Goal: Task Accomplishment & Management: Manage account settings

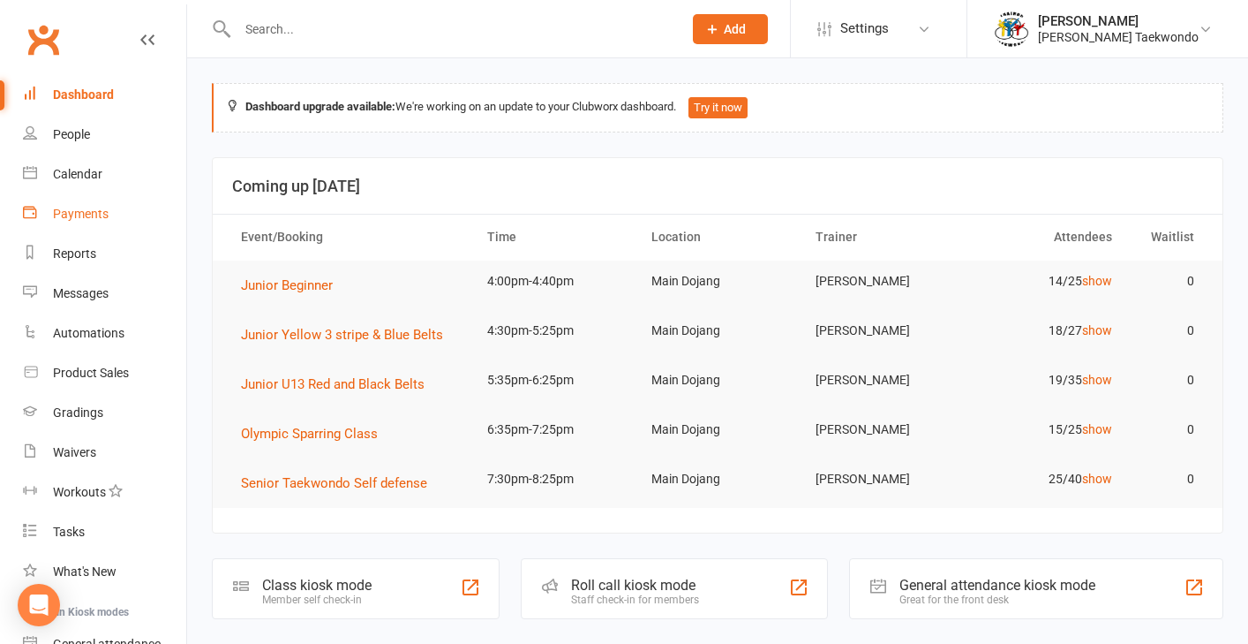
click at [95, 215] on div "Payments" at bounding box center [81, 214] width 56 height 14
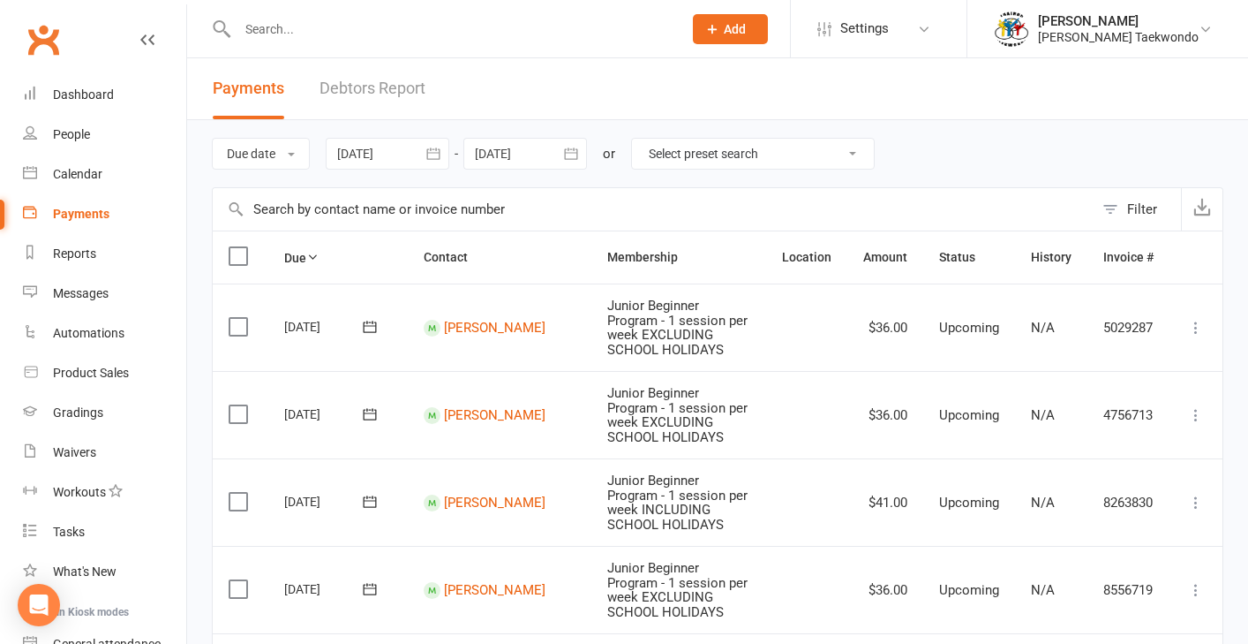
click at [383, 85] on link "Debtors Report" at bounding box center [373, 88] width 106 height 61
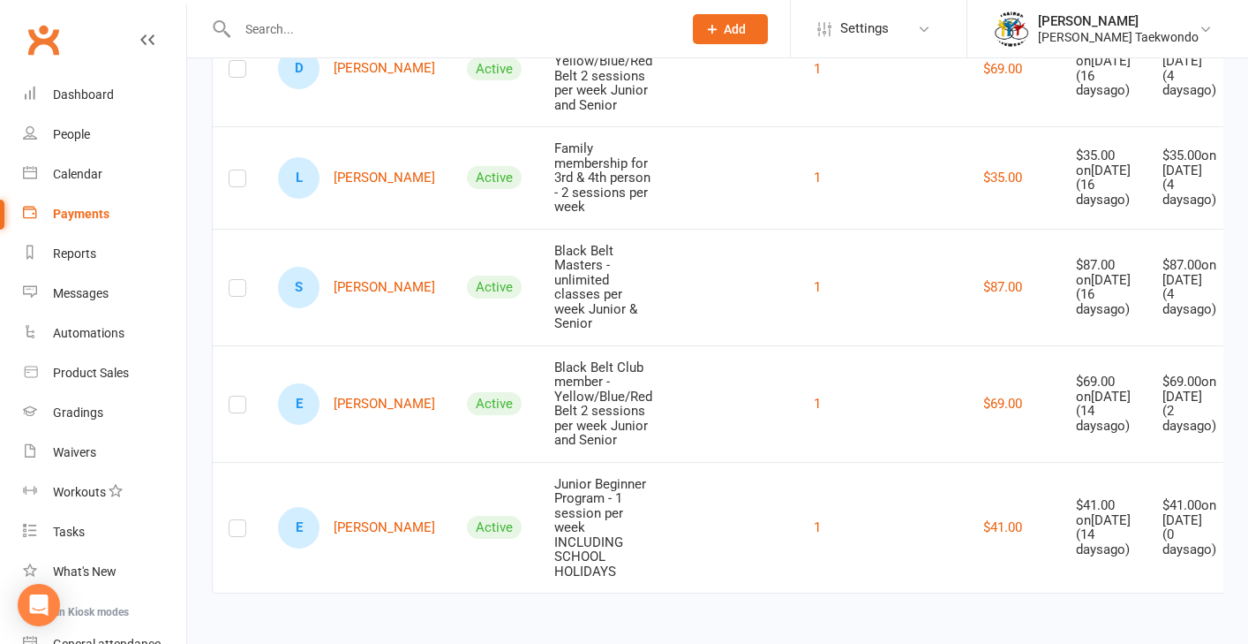
scroll to position [436, 0]
drag, startPoint x: 441, startPoint y: 509, endPoint x: 658, endPoint y: 456, distance: 223.8
click at [467, 516] on div "Active" at bounding box center [494, 527] width 55 height 23
click at [365, 507] on link "E Elijah McTavish" at bounding box center [356, 527] width 157 height 41
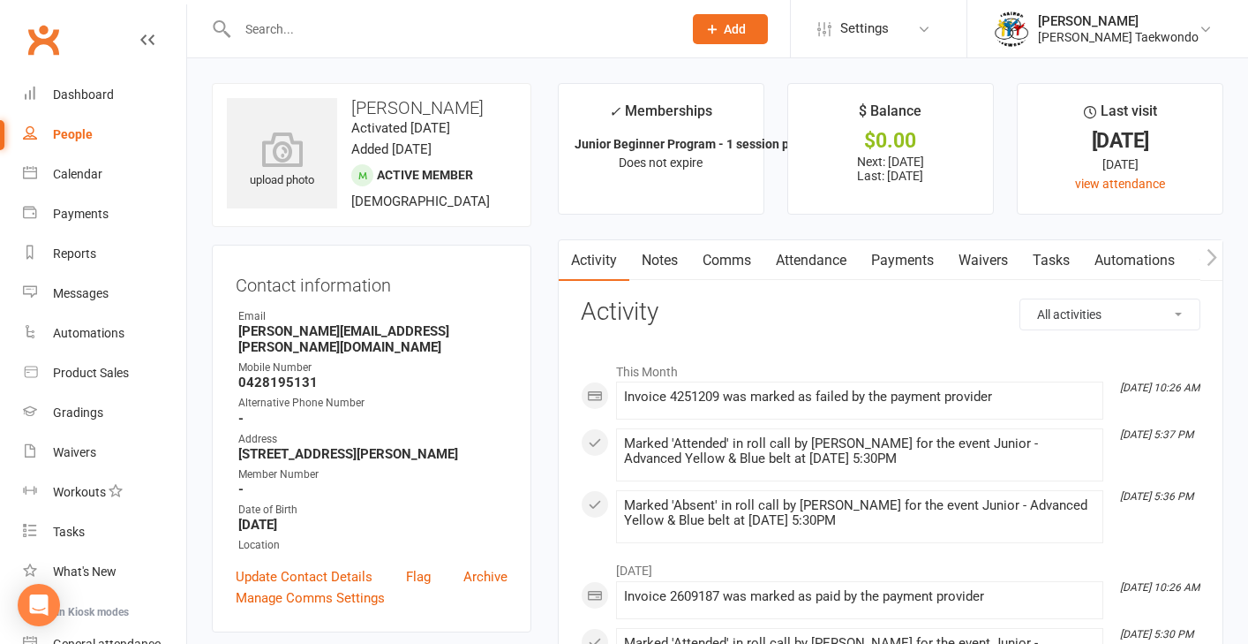
click at [891, 256] on link "Payments" at bounding box center [902, 260] width 87 height 41
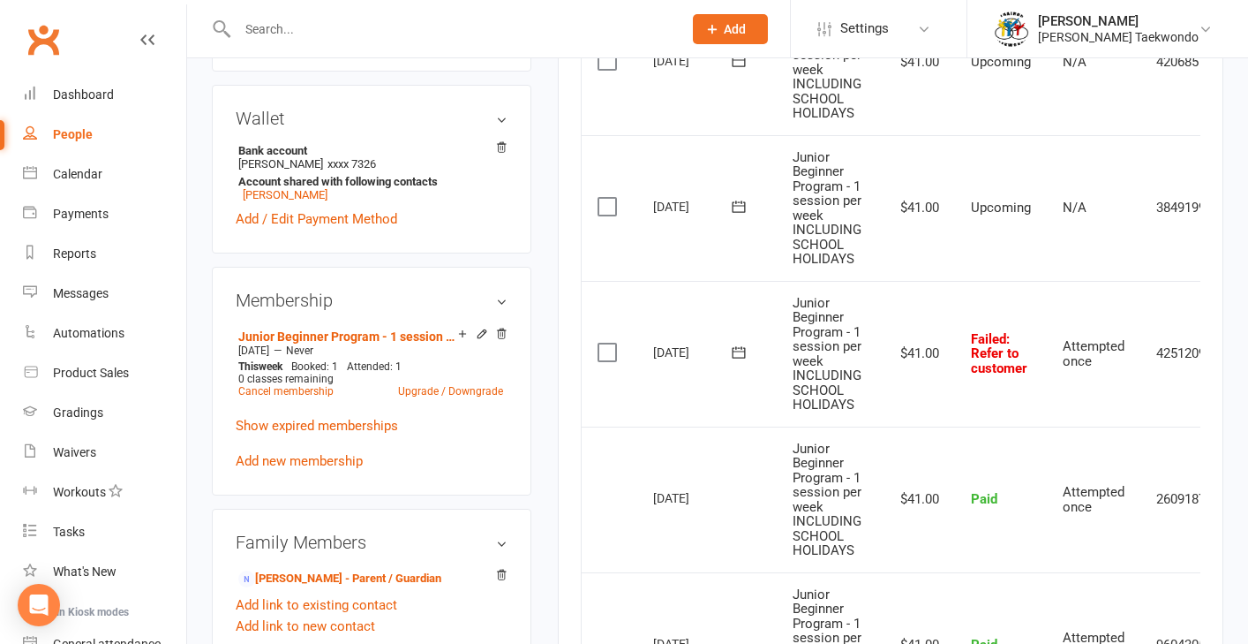
scroll to position [629, 0]
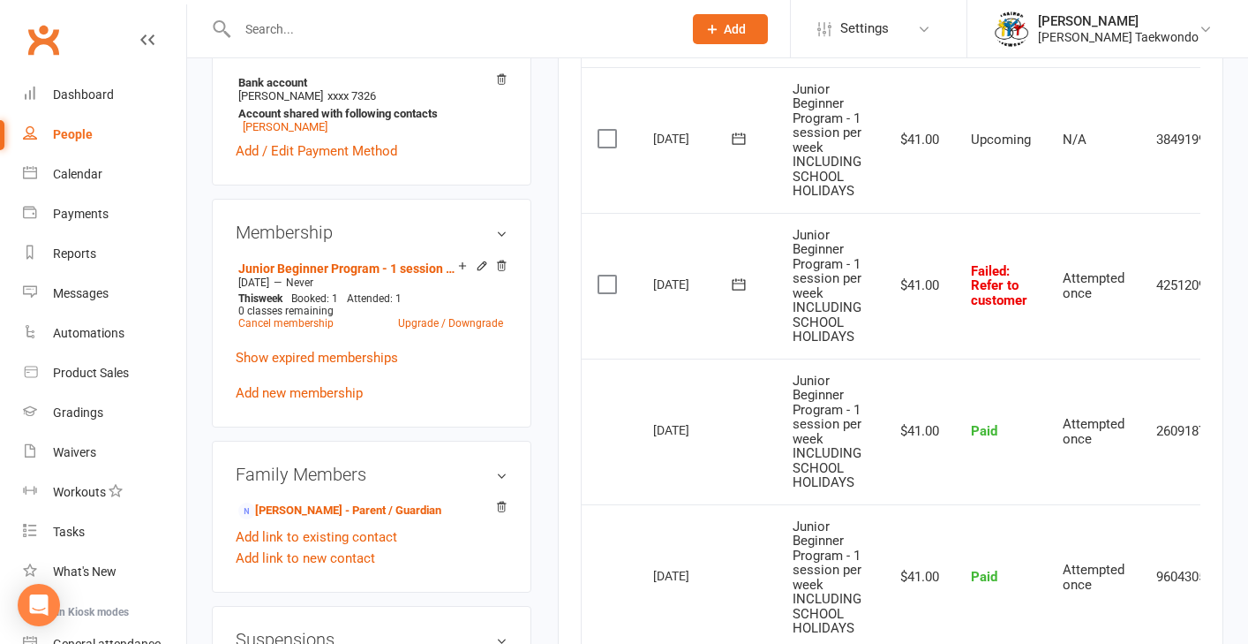
click at [605, 275] on label at bounding box center [610, 284] width 24 height 18
click at [605, 275] on input "checkbox" at bounding box center [603, 275] width 11 height 0
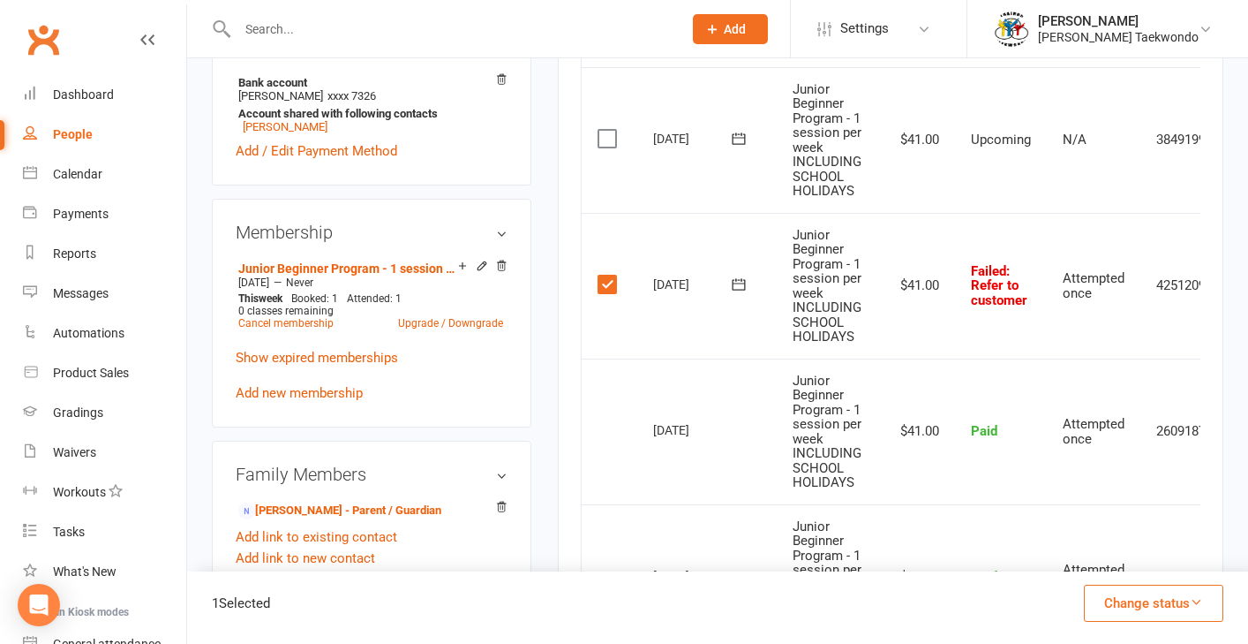
click at [1035, 598] on icon "button" at bounding box center [1196, 601] width 13 height 13
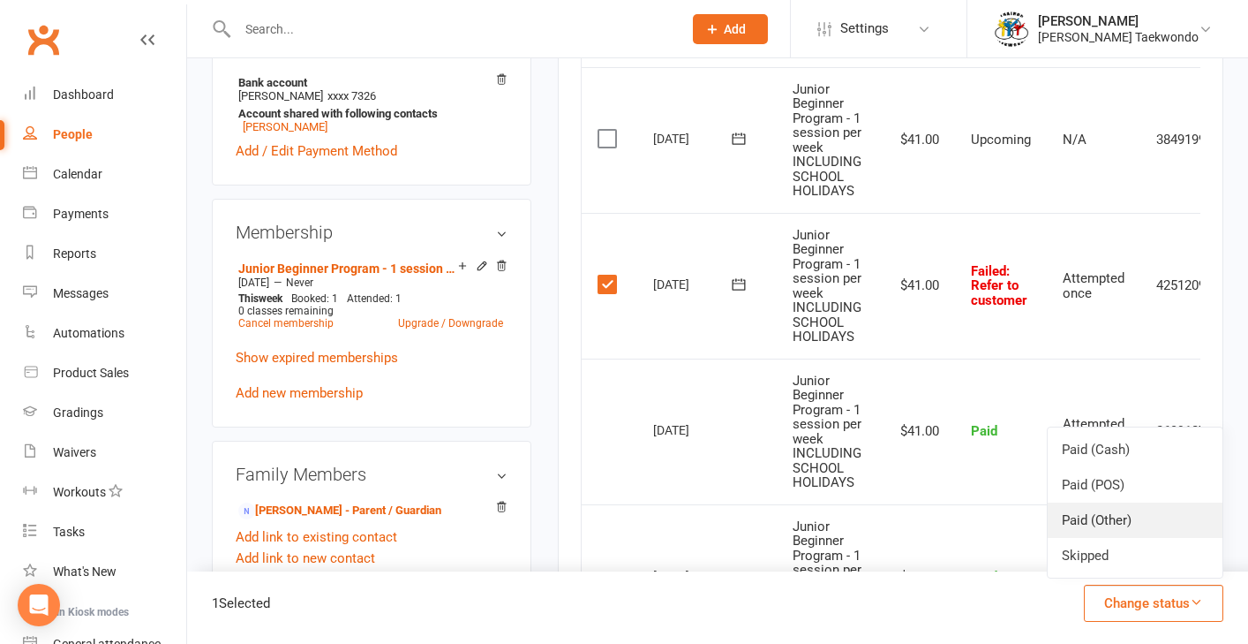
click at [1035, 526] on link "Paid (Other)" at bounding box center [1135, 519] width 175 height 35
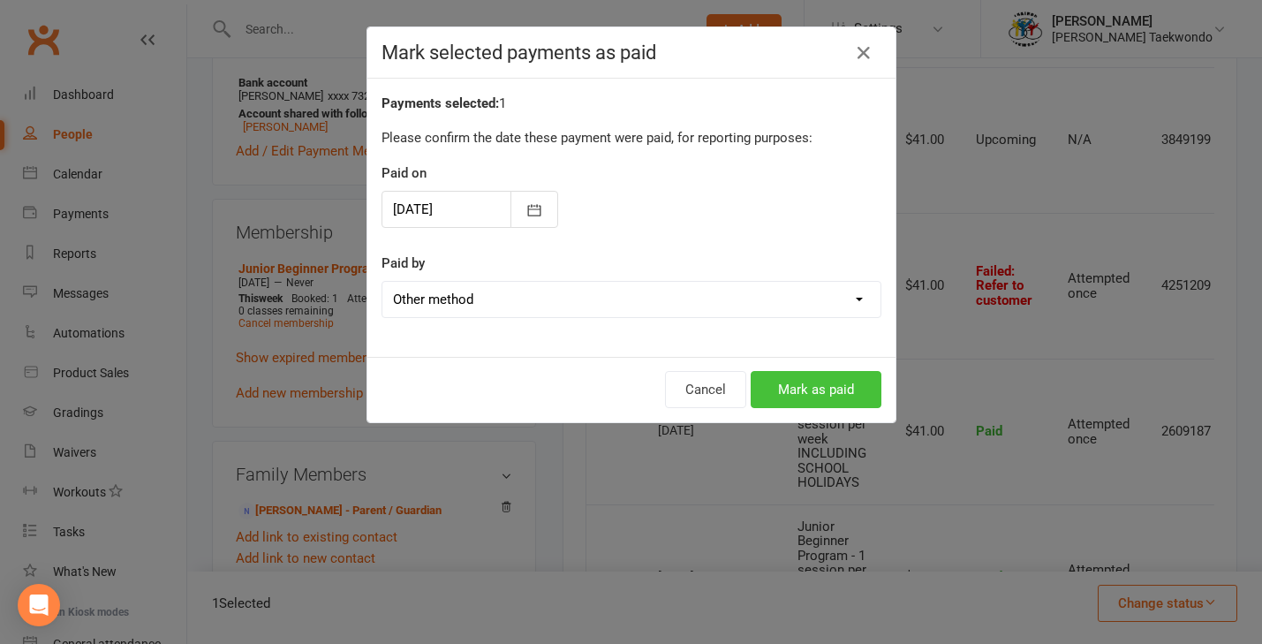
click at [795, 392] on button "Mark as paid" at bounding box center [815, 389] width 131 height 37
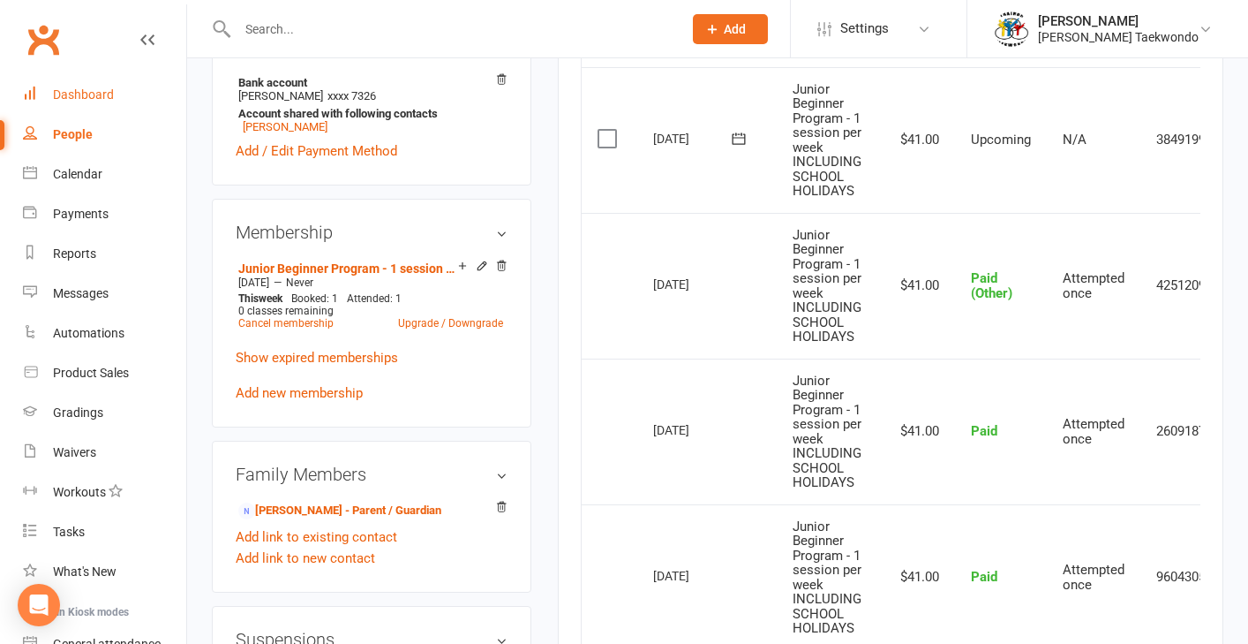
click at [108, 94] on div "Dashboard" at bounding box center [83, 94] width 61 height 14
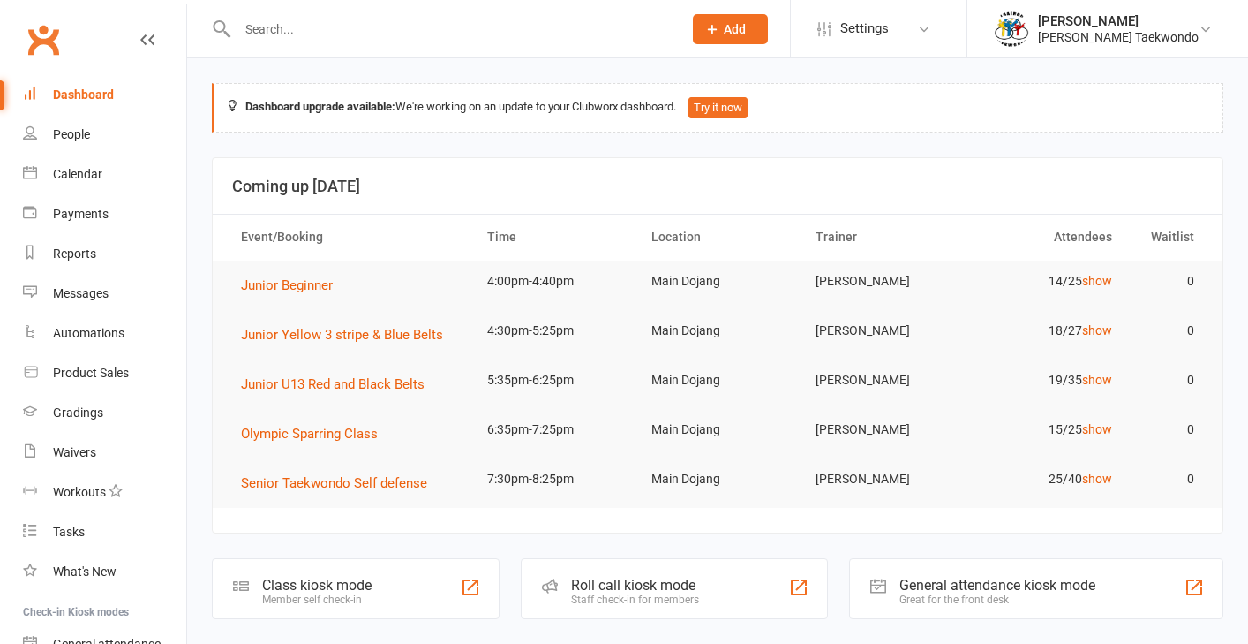
click at [323, 27] on input "text" at bounding box center [451, 29] width 438 height 25
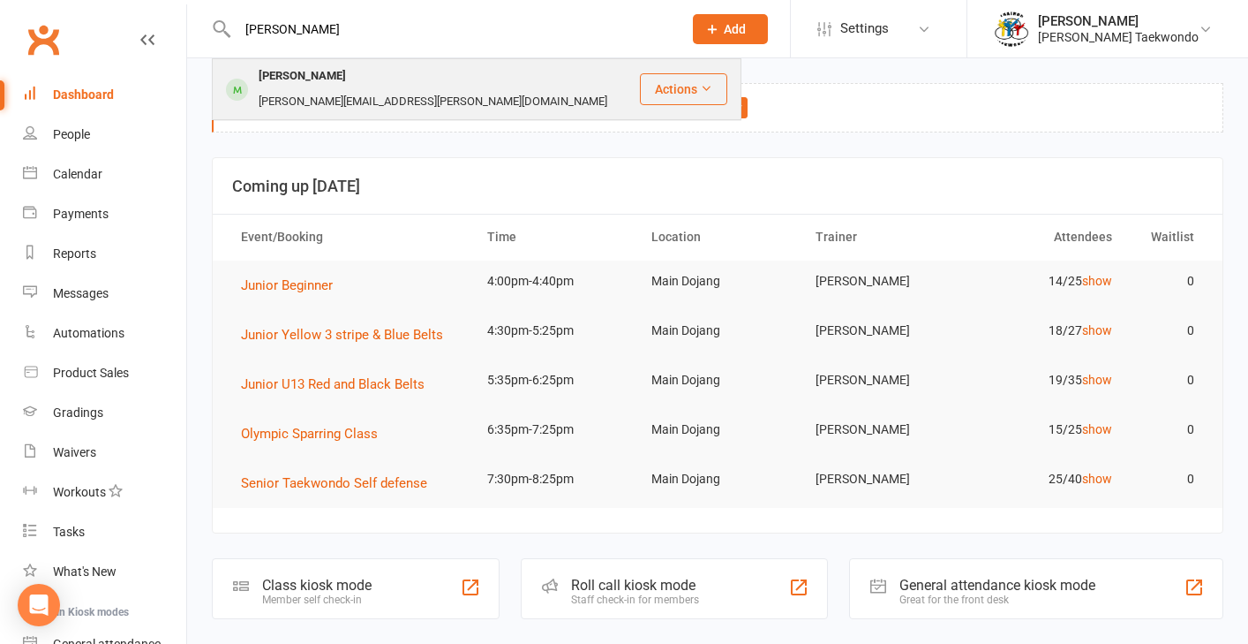
type input "[PERSON_NAME]"
click at [349, 89] on div "[PERSON_NAME][EMAIL_ADDRESS][PERSON_NAME][DOMAIN_NAME]" at bounding box center [432, 102] width 359 height 26
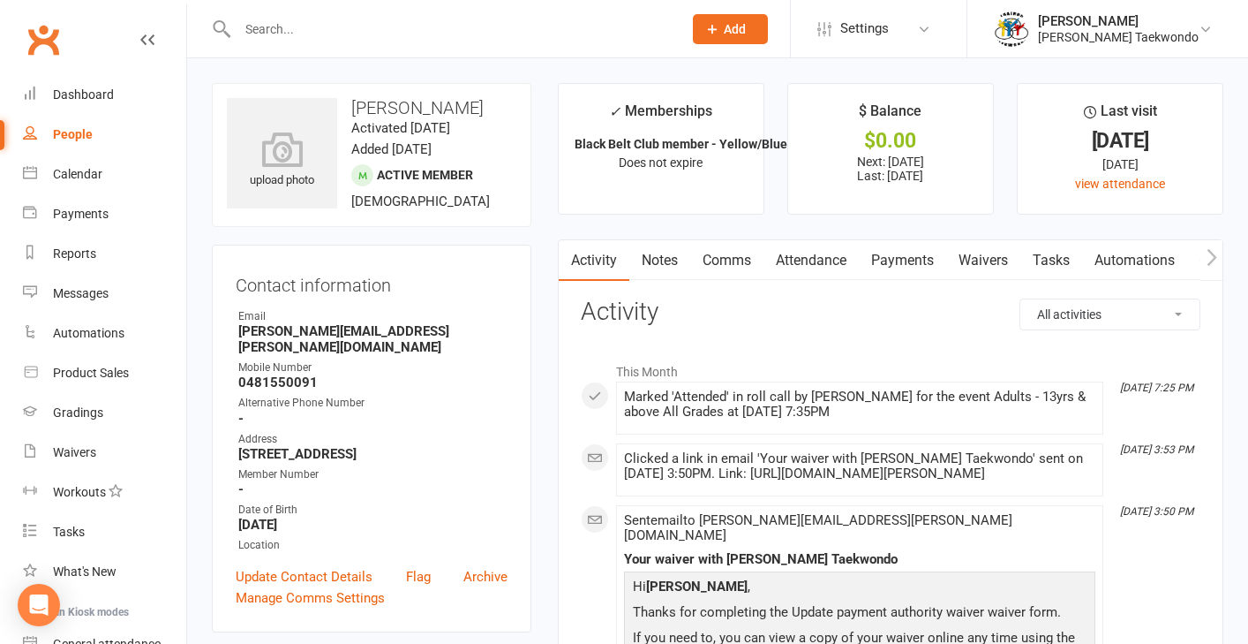
click at [899, 259] on link "Payments" at bounding box center [902, 260] width 87 height 41
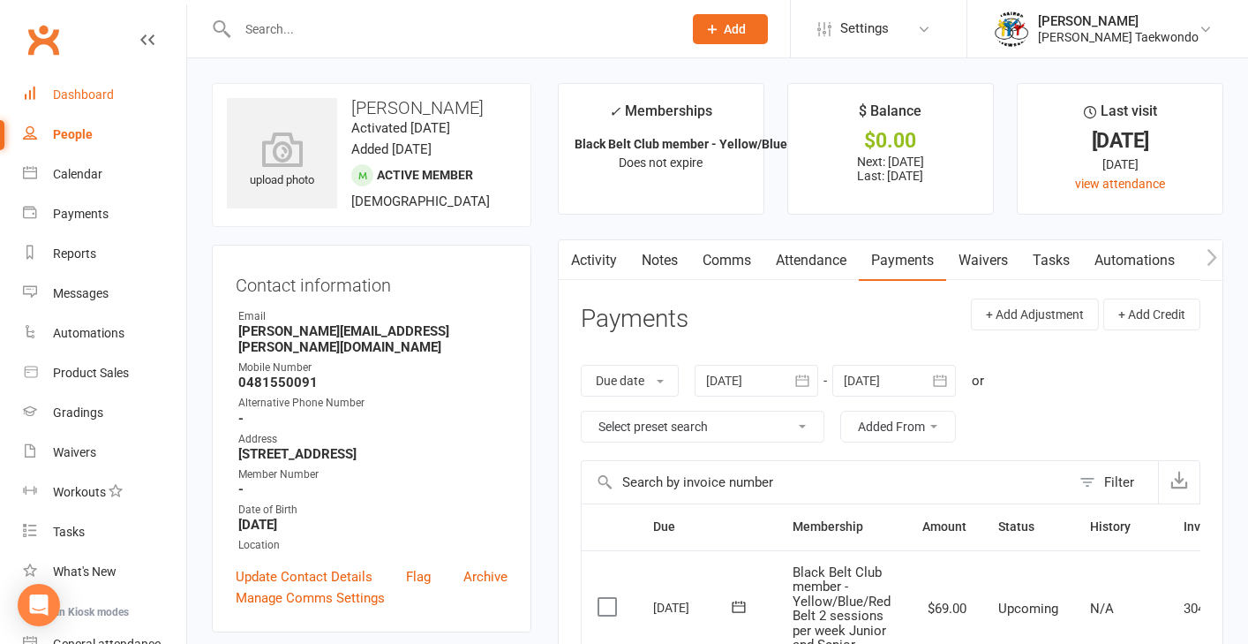
click at [77, 93] on div "Dashboard" at bounding box center [83, 94] width 61 height 14
